Goal: Communication & Community: Answer question/provide support

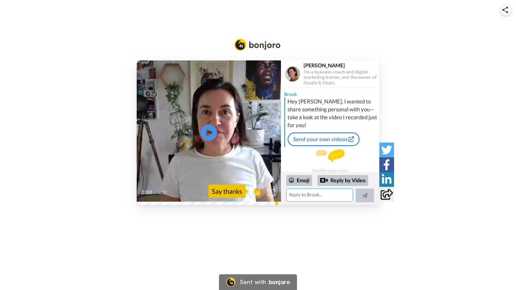
click at [300, 195] on textarea at bounding box center [319, 194] width 67 height 13
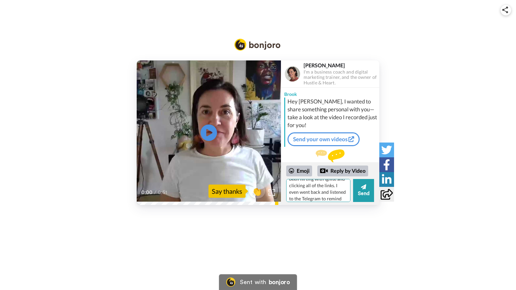
scroll to position [19, 0]
click at [315, 193] on textarea "Yes yes yes, I have indeed been flirting with Ignite and clicking all of the li…" at bounding box center [318, 190] width 64 height 23
click at [326, 198] on textarea "Yes yes yes, I have indeed been flirting with Ignite and clicking all of the li…" at bounding box center [318, 190] width 64 height 23
click at [335, 185] on textarea "Yes yes yes, I have indeed been flirting with Ignite and clicking all of the li…" at bounding box center [318, 190] width 64 height 23
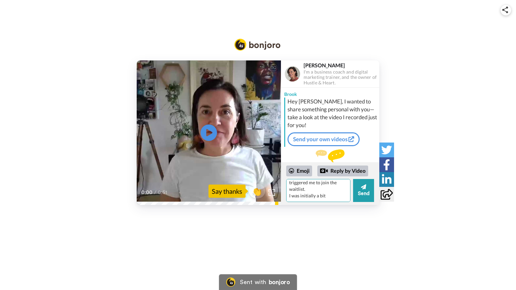
scroll to position [41, 0]
click at [329, 197] on textarea "Yes yes yes, I have indeed been flirting with Ignite and clicking all of the li…" at bounding box center [318, 190] width 64 height 23
drag, startPoint x: 311, startPoint y: 192, endPoint x: 346, endPoint y: 196, distance: 35.3
click at [346, 196] on textarea "Yes yes yes, I have indeed been flirting with Ignite and clicking all of the li…" at bounding box center [318, 190] width 64 height 23
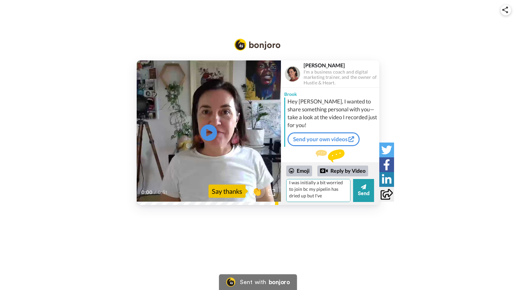
click at [323, 188] on textarea "Yes yes yes, I have indeed been flirting with Ignite and clicking all of the li…" at bounding box center [318, 190] width 64 height 23
drag, startPoint x: 303, startPoint y: 196, endPoint x: 313, endPoint y: 197, distance: 10.5
click at [313, 197] on textarea "Yes yes yes, I have indeed been flirting with Ignite and clicking all of the li…" at bounding box center [318, 190] width 64 height 23
drag, startPoint x: 289, startPoint y: 184, endPoint x: 312, endPoint y: 198, distance: 26.6
click at [312, 198] on textarea "Yes yes yes, I have indeed been flirting with Ignite and clicking all of the li…" at bounding box center [318, 190] width 64 height 23
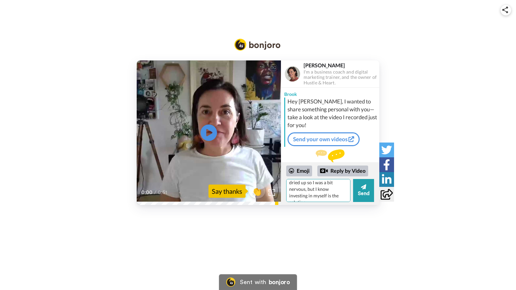
drag, startPoint x: 308, startPoint y: 199, endPoint x: 342, endPoint y: 198, distance: 34.1
click at [340, 198] on textarea "Yes yes yes, I have indeed been flirting with Ignite and clicking all of the li…" at bounding box center [318, 190] width 64 height 23
click at [308, 184] on textarea "Yes yes yes, I have indeed been flirting with Ignite and clicking all of the li…" at bounding box center [318, 190] width 64 height 23
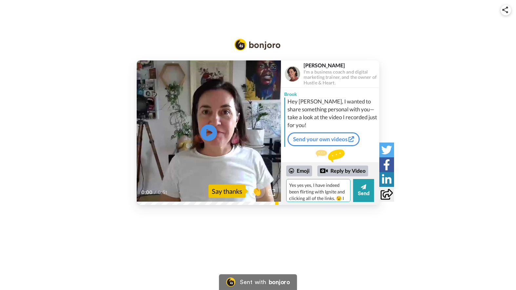
drag, startPoint x: 308, startPoint y: 184, endPoint x: 326, endPoint y: 184, distance: 17.7
click at [326, 184] on textarea "Yes yes yes, I have indeed been flirting with Ignite and clicking all of the li…" at bounding box center [318, 190] width 64 height 23
click at [308, 183] on textarea "Yes yes yes, I have indeed been flirting with Ignite and clicking all of the li…" at bounding box center [318, 190] width 64 height 23
click at [305, 194] on textarea "Yes yes yes, I have indeed been flirting with Ignite and clicking all of the li…" at bounding box center [318, 190] width 64 height 23
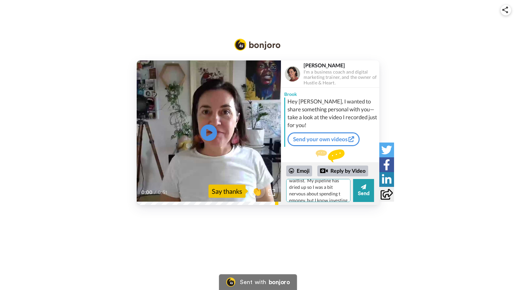
scroll to position [53, 0]
click at [293, 198] on textarea "Yes yes yes, I have indeed been flirting with Ignite and clicking all of the li…" at bounding box center [318, 190] width 64 height 23
click at [323, 197] on textarea "Yes yes yes, I have indeed been flirting with Ignite and clicking all of the li…" at bounding box center [318, 190] width 64 height 23
drag, startPoint x: 326, startPoint y: 186, endPoint x: 307, endPoint y: 191, distance: 19.7
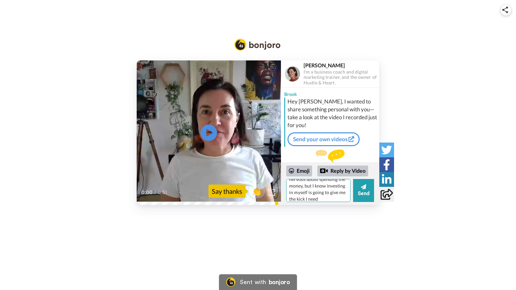
click at [307, 191] on textarea "Yes yes yes, I have indeed been flirting with Ignite and clicking all of the li…" at bounding box center [318, 190] width 64 height 23
click at [303, 196] on textarea "Yes yes yes, I have indeed been flirting with Ignite and clicking all of the li…" at bounding box center [318, 190] width 64 height 23
click at [299, 198] on textarea "Yes yes yes, I have indeed been flirting with Ignite and clicking all of the li…" at bounding box center [318, 190] width 64 height 23
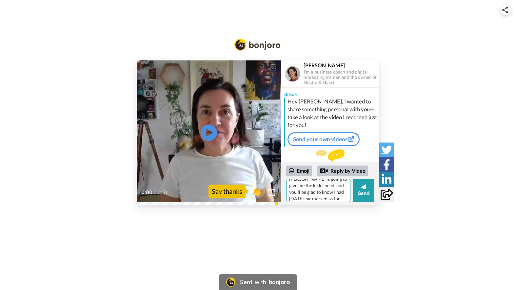
click at [305, 199] on textarea "Yes yes yes, I have indeed been flirting with Ignite and clicking all of the li…" at bounding box center [318, 190] width 64 height 23
click at [327, 199] on textarea "Yes yes yes, I have indeed been flirting with Ignite and clicking all of the li…" at bounding box center [318, 190] width 64 height 23
click at [325, 198] on textarea "Yes yes yes, I have indeed been flirting with Ignite and clicking all of the li…" at bounding box center [318, 190] width 64 height 23
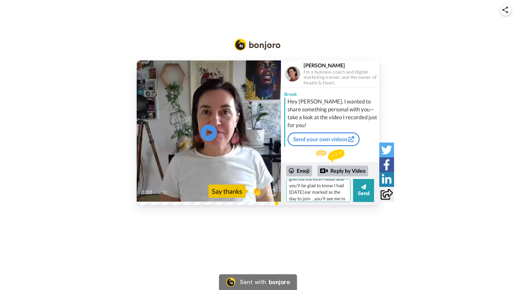
click at [324, 194] on textarea "Yes yes yes, I have indeed been flirting with Ignite and clicking all of the li…" at bounding box center [318, 190] width 64 height 23
click at [320, 197] on textarea "Yes yes yes, I have indeed been flirting with Ignite and clicking all of the li…" at bounding box center [318, 190] width 64 height 23
click at [307, 189] on textarea "Yes yes yes, I have indeed been flirting with Ignite and clicking all of the li…" at bounding box center [318, 190] width 64 height 23
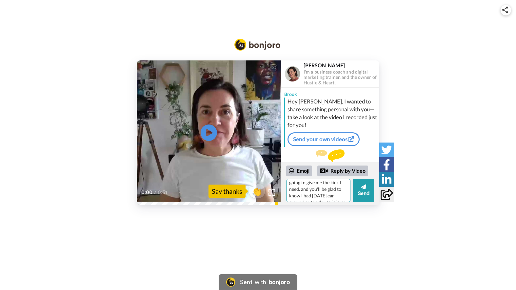
scroll to position [80, 0]
click at [327, 186] on textarea "Yes yes yes, I have indeed been flirting with Ignite and clicking all of the li…" at bounding box center [318, 190] width 64 height 23
click at [336, 195] on textarea "Yes yes yes, I have indeed been flirting with Ignite and clicking all of the li…" at bounding box center [318, 190] width 64 height 23
type textarea "Yes yes yes, I have indeed been flirting with Ignite and clicking all of the li…"
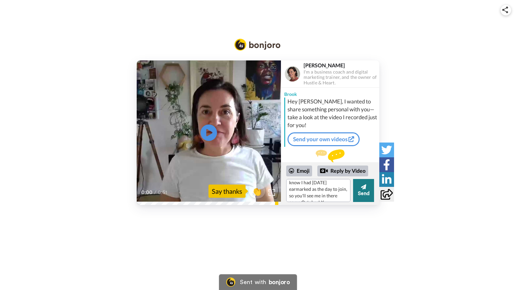
click at [360, 196] on button "Send" at bounding box center [363, 190] width 21 height 23
